Goal: Task Accomplishment & Management: Manage account settings

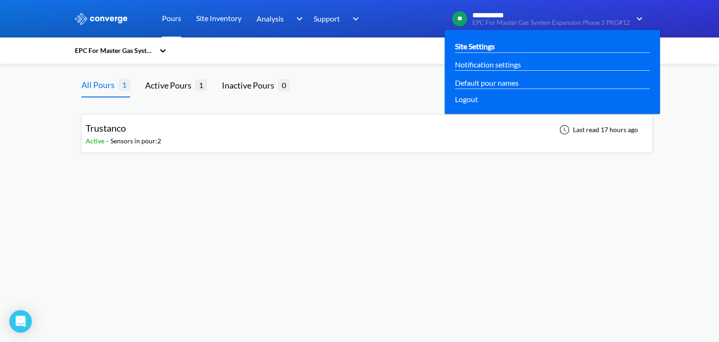
click at [464, 40] on div "Site Settings" at bounding box center [552, 46] width 200 height 18
click at [480, 45] on link "Site Settings" at bounding box center [475, 46] width 40 height 12
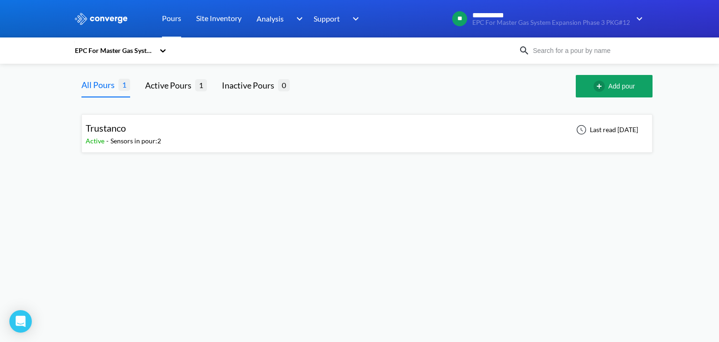
click at [119, 132] on span "Trustanco" at bounding box center [106, 127] width 40 height 11
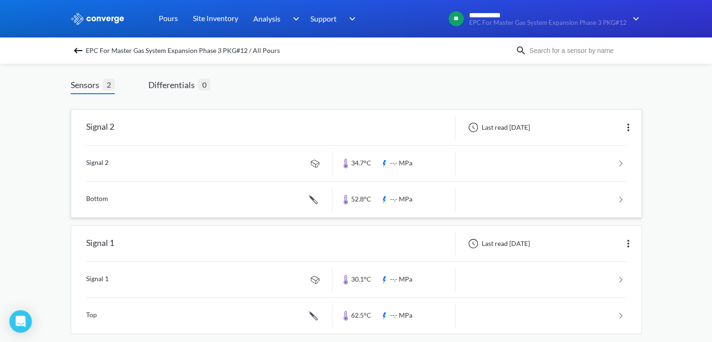
scroll to position [56, 0]
